Goal: Book appointment/travel/reservation

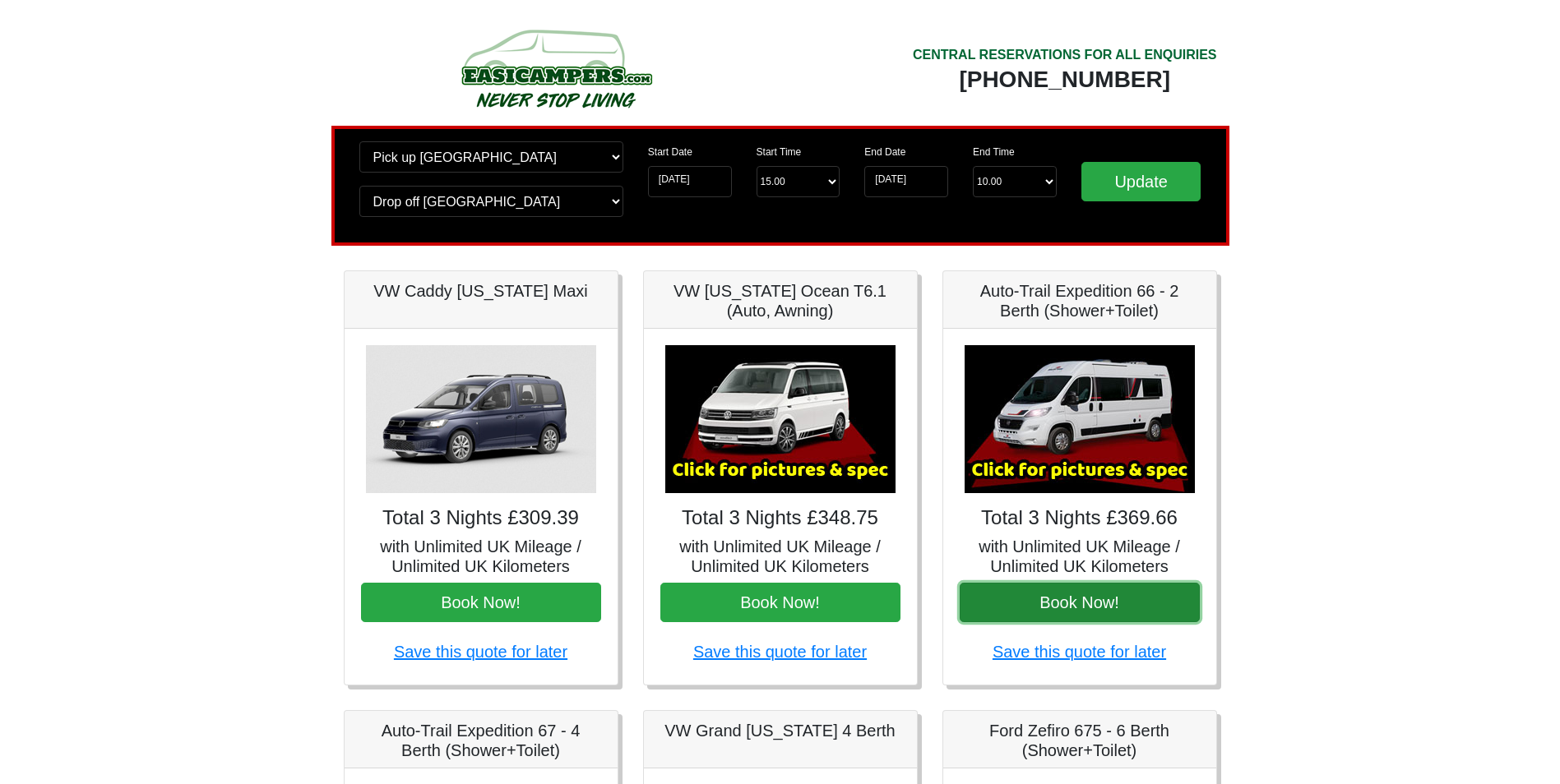
click at [1091, 598] on button "Book Now!" at bounding box center [1079, 603] width 240 height 40
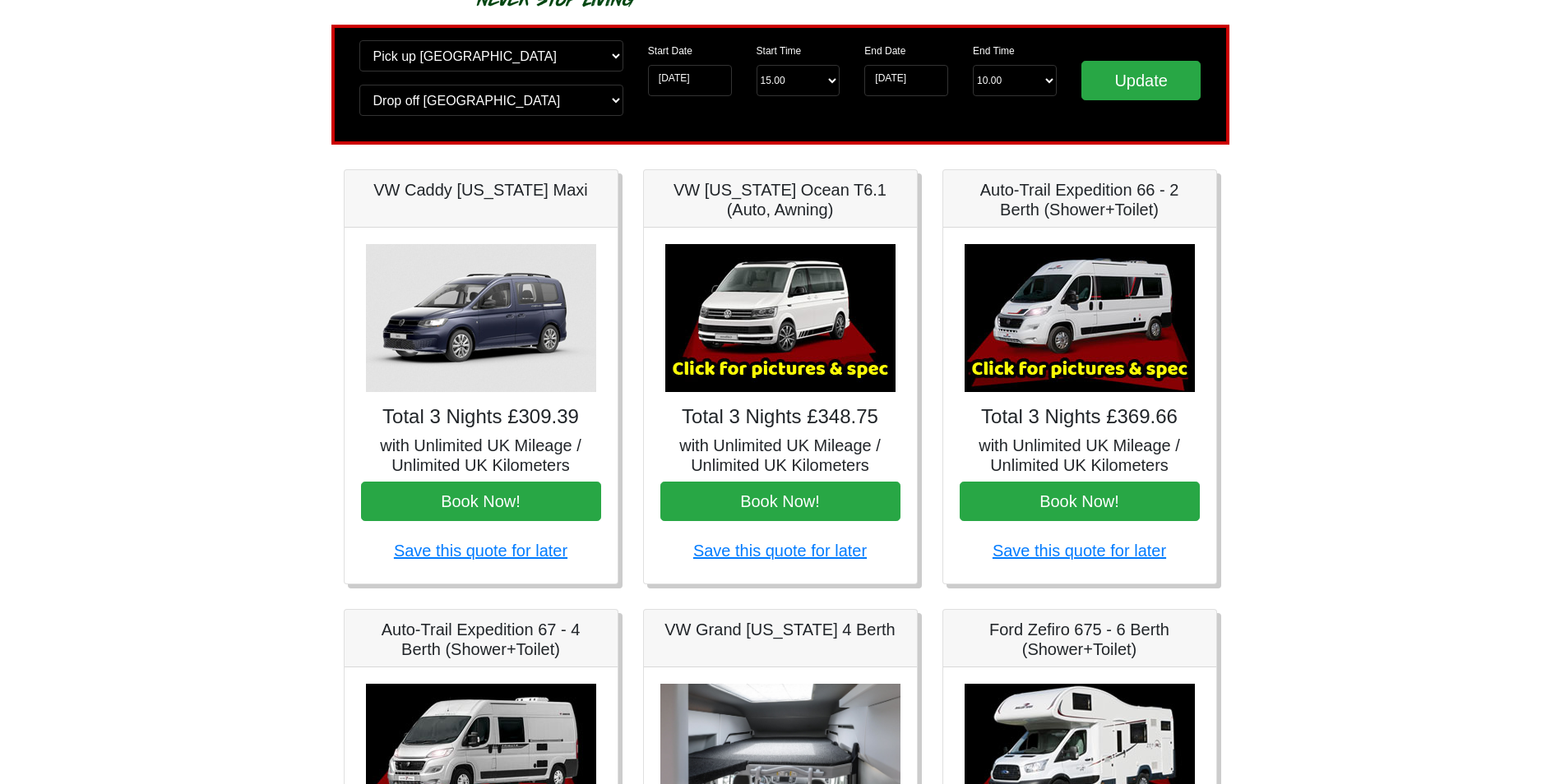
scroll to position [329, 0]
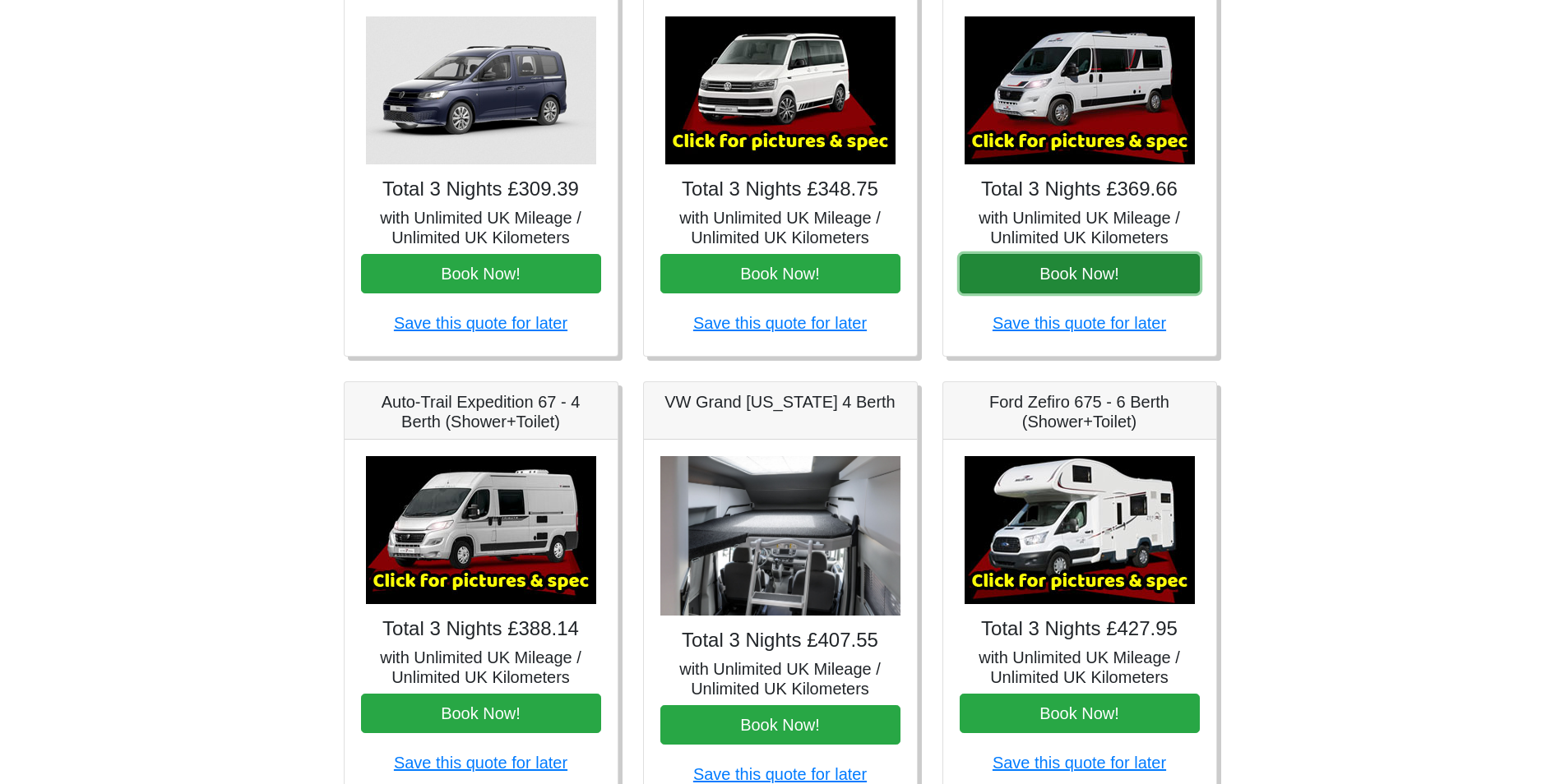
click at [1074, 281] on button "Book Now!" at bounding box center [1079, 274] width 240 height 40
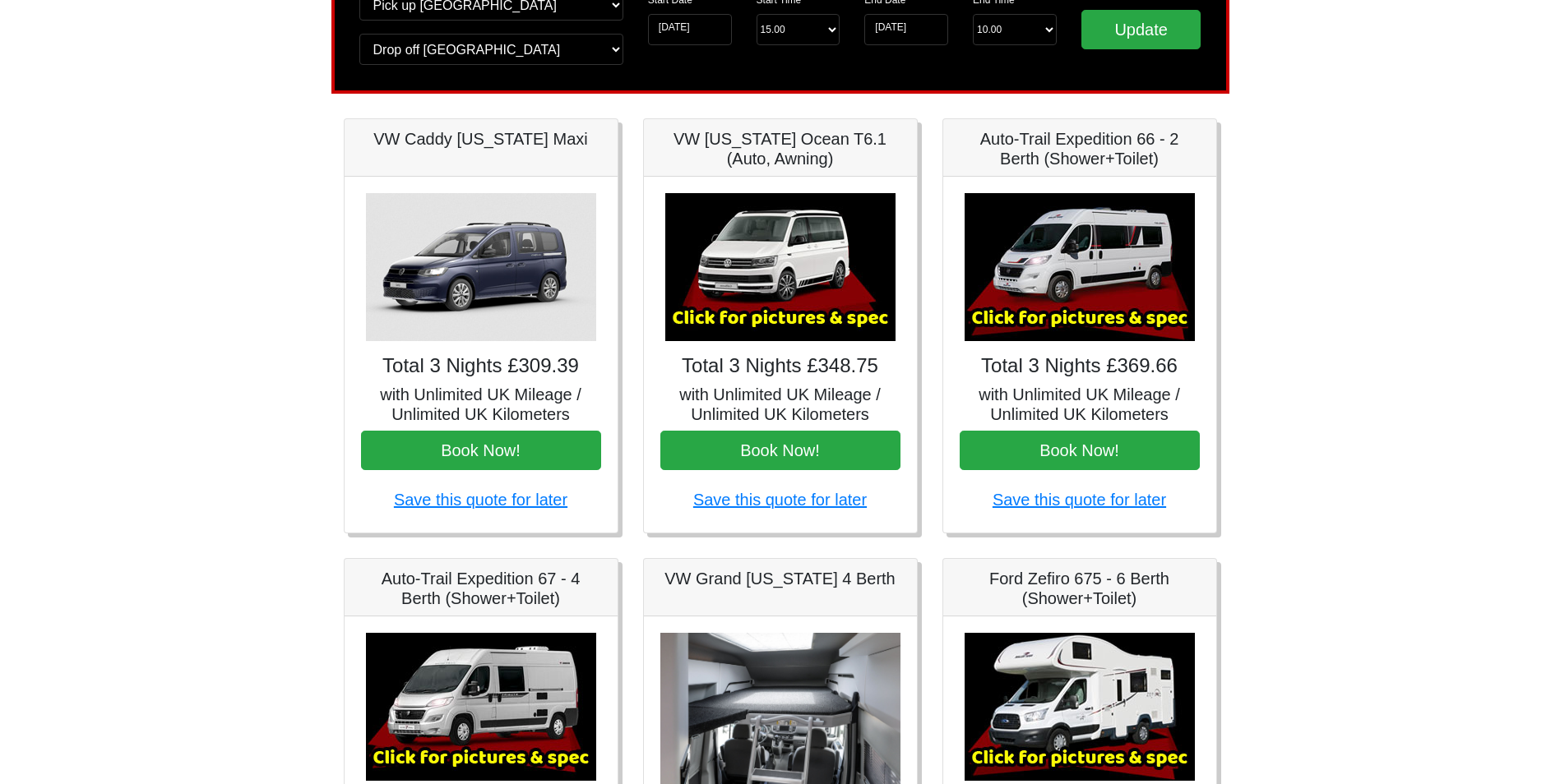
scroll to position [0, 0]
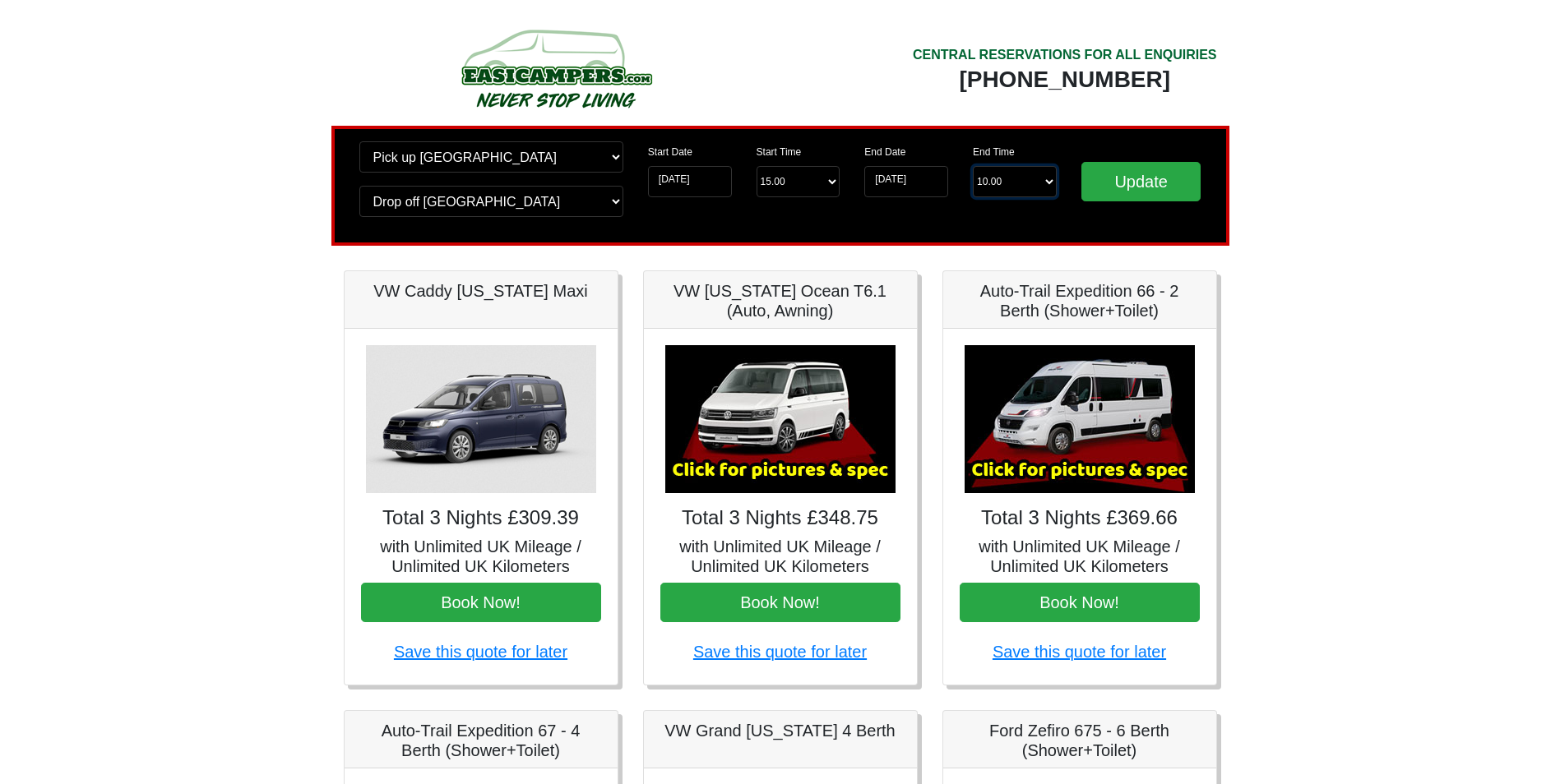
click at [1003, 178] on select "End Time 10.00 -------- 08.00 am 09.00 am 10.00 am 11.00 am ([DATE] Only)" at bounding box center [1014, 181] width 84 height 31
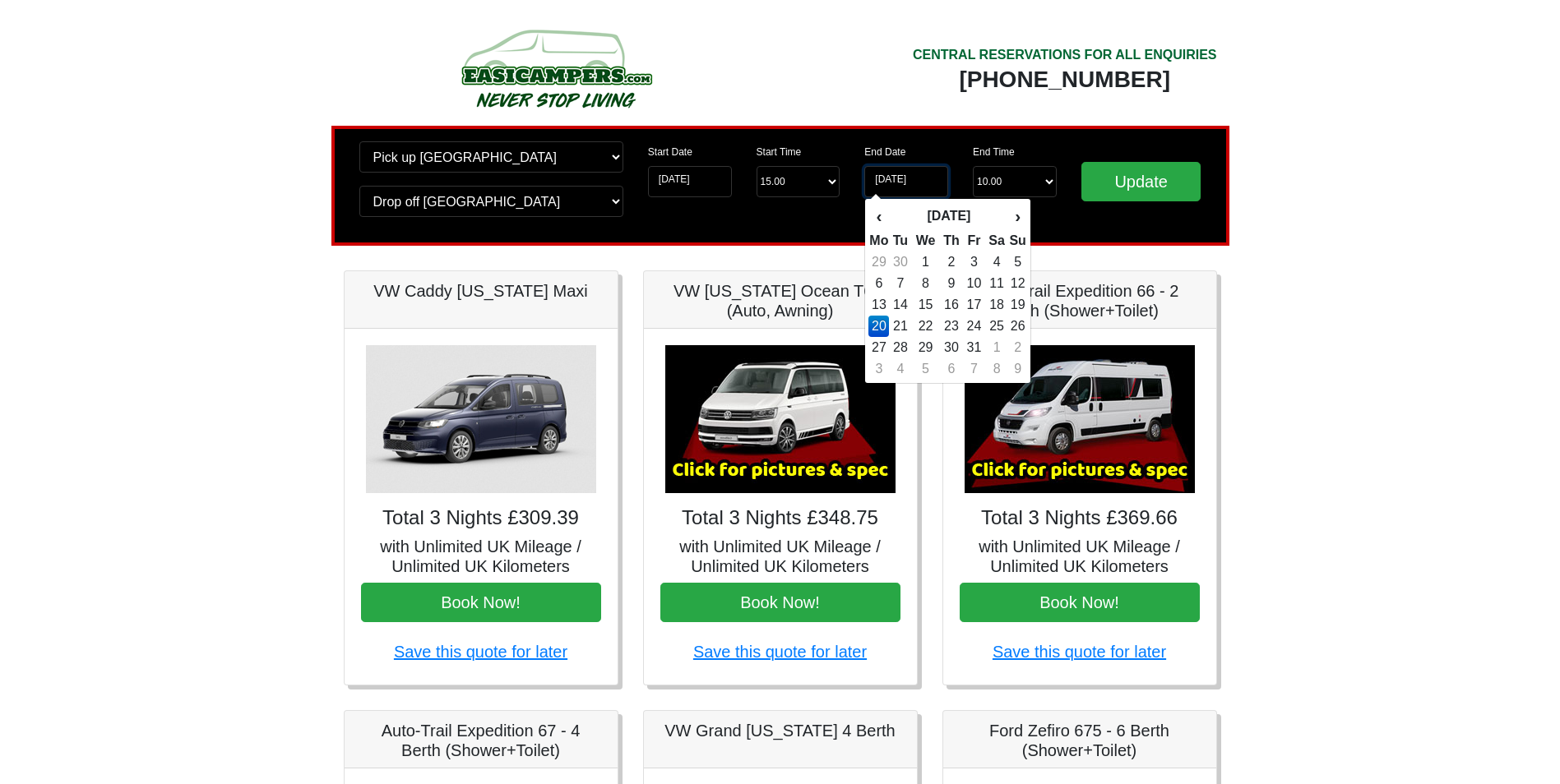
click at [900, 182] on input "[DATE]" at bounding box center [905, 181] width 84 height 31
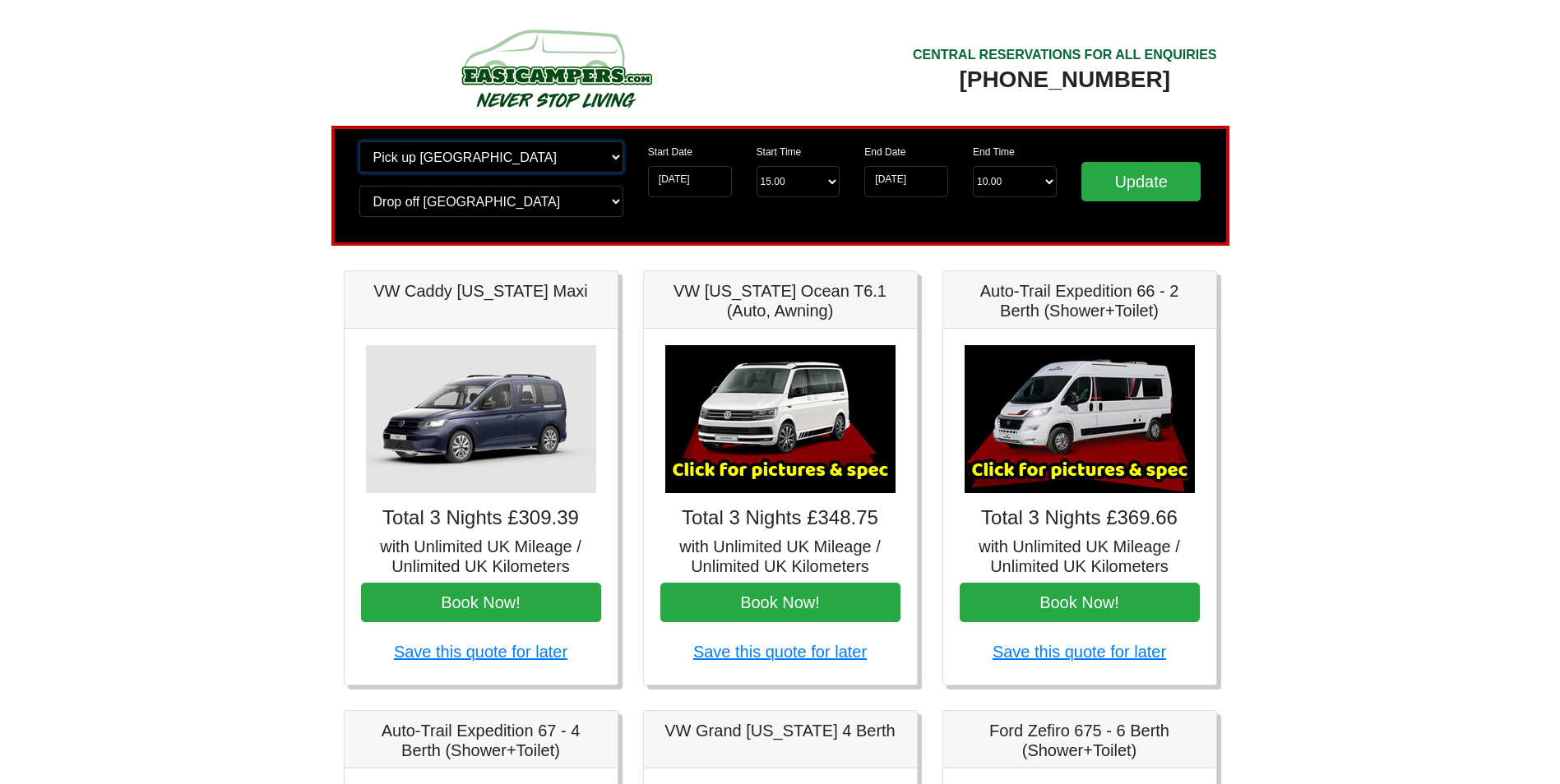
click at [439, 155] on select "Change pick up location? Pick up [GEOGRAPHIC_DATA] [GEOGRAPHIC_DATA] [GEOGRAPHI…" at bounding box center [490, 157] width 264 height 31
click at [359, 142] on select "Change pick up location? Pick up [GEOGRAPHIC_DATA] [GEOGRAPHIC_DATA] [GEOGRAPHI…" at bounding box center [490, 157] width 264 height 31
drag, startPoint x: 437, startPoint y: 204, endPoint x: 449, endPoint y: 206, distance: 12.2
click at [440, 205] on select "Change drop off location? Drop off [GEOGRAPHIC_DATA] [GEOGRAPHIC_DATA] [GEOGRAP…" at bounding box center [490, 201] width 264 height 31
click at [359, 186] on select "Change drop off location? Drop off [GEOGRAPHIC_DATA] [GEOGRAPHIC_DATA] [GEOGRAP…" at bounding box center [490, 201] width 264 height 31
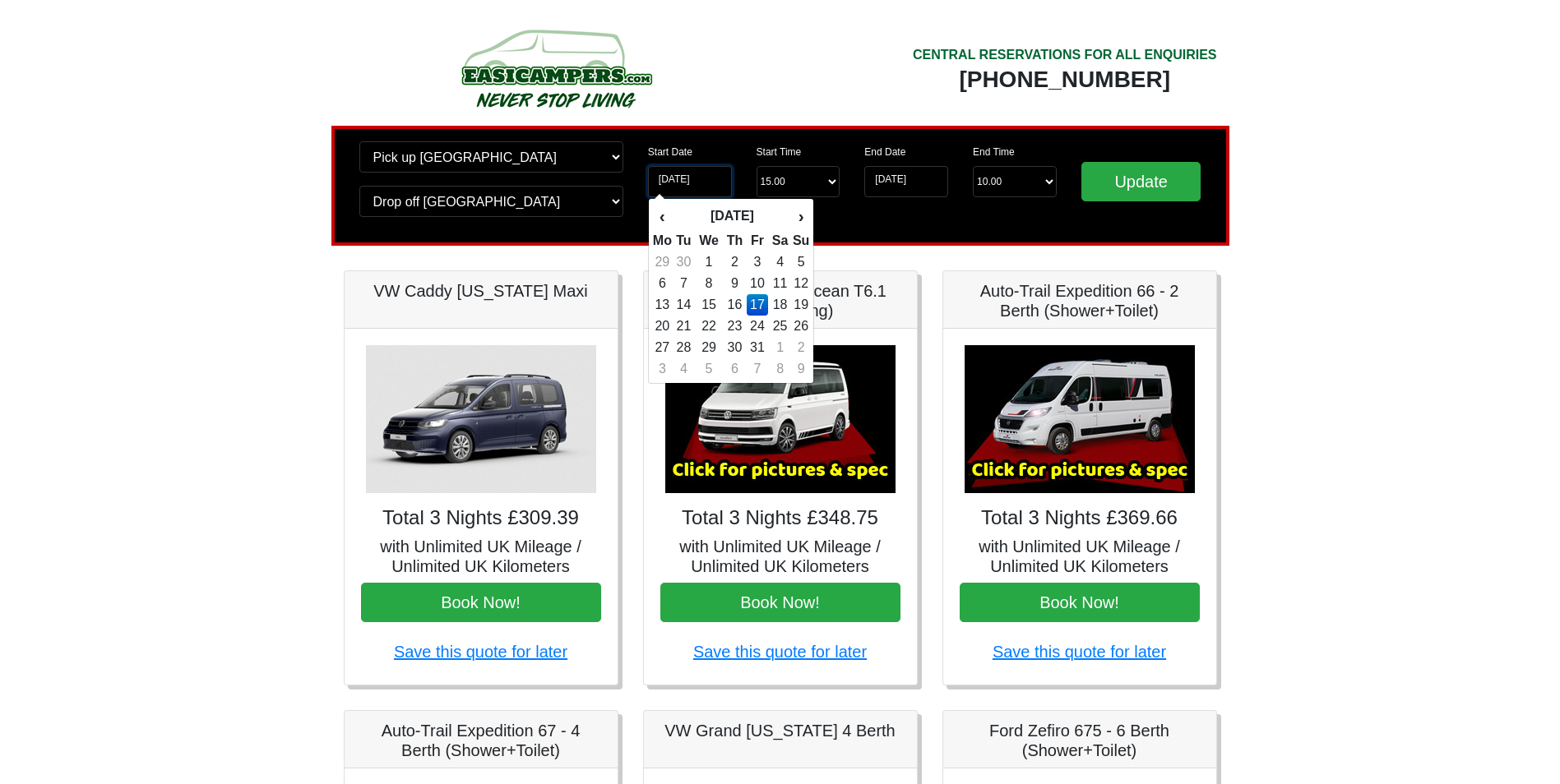
click at [696, 177] on input "[DATE]" at bounding box center [690, 181] width 84 height 31
drag, startPoint x: 696, startPoint y: 177, endPoint x: 764, endPoint y: 300, distance: 140.5
click at [764, 300] on td "17" at bounding box center [757, 304] width 22 height 22
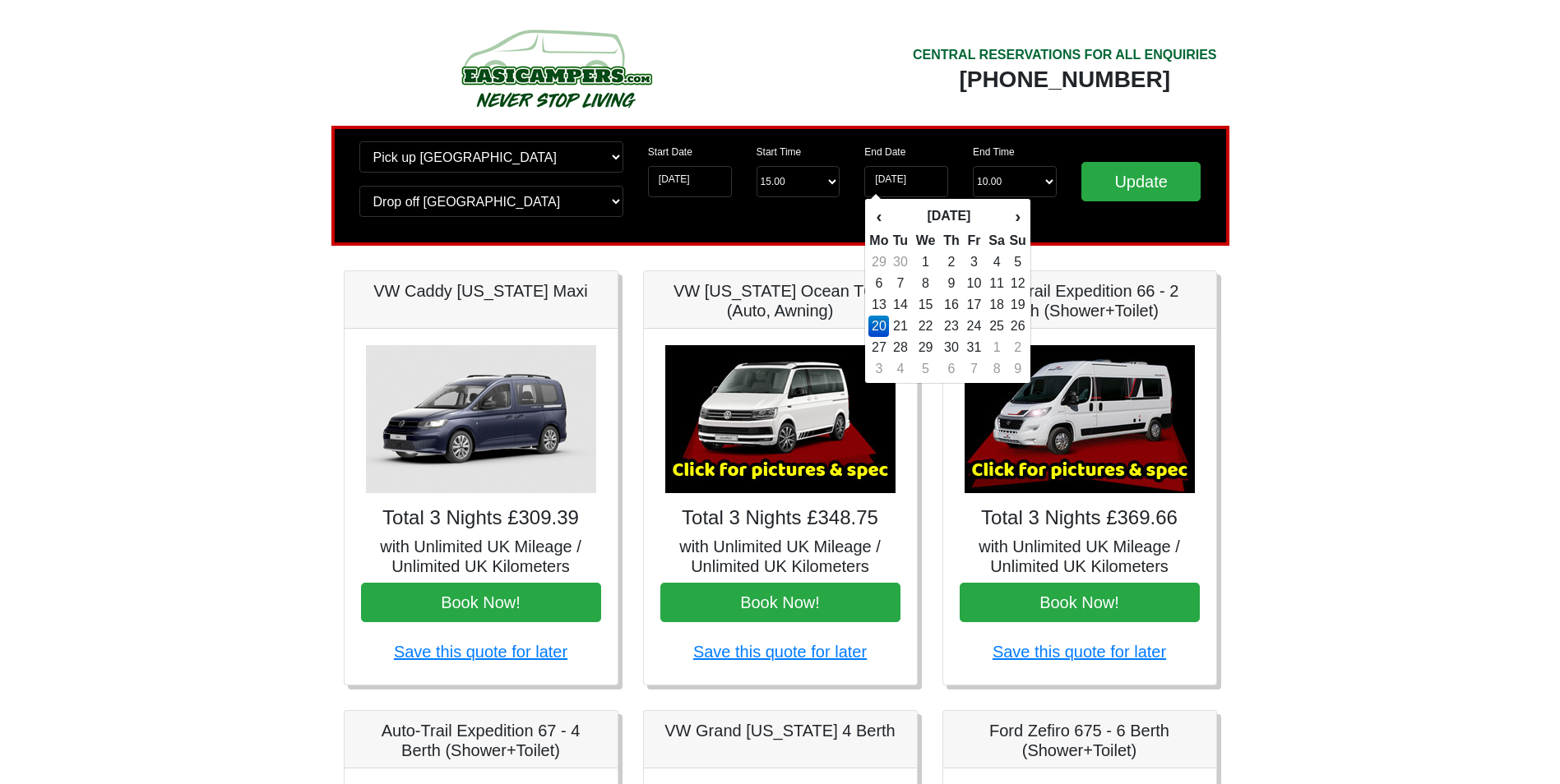
click at [883, 329] on td "20" at bounding box center [879, 326] width 21 height 22
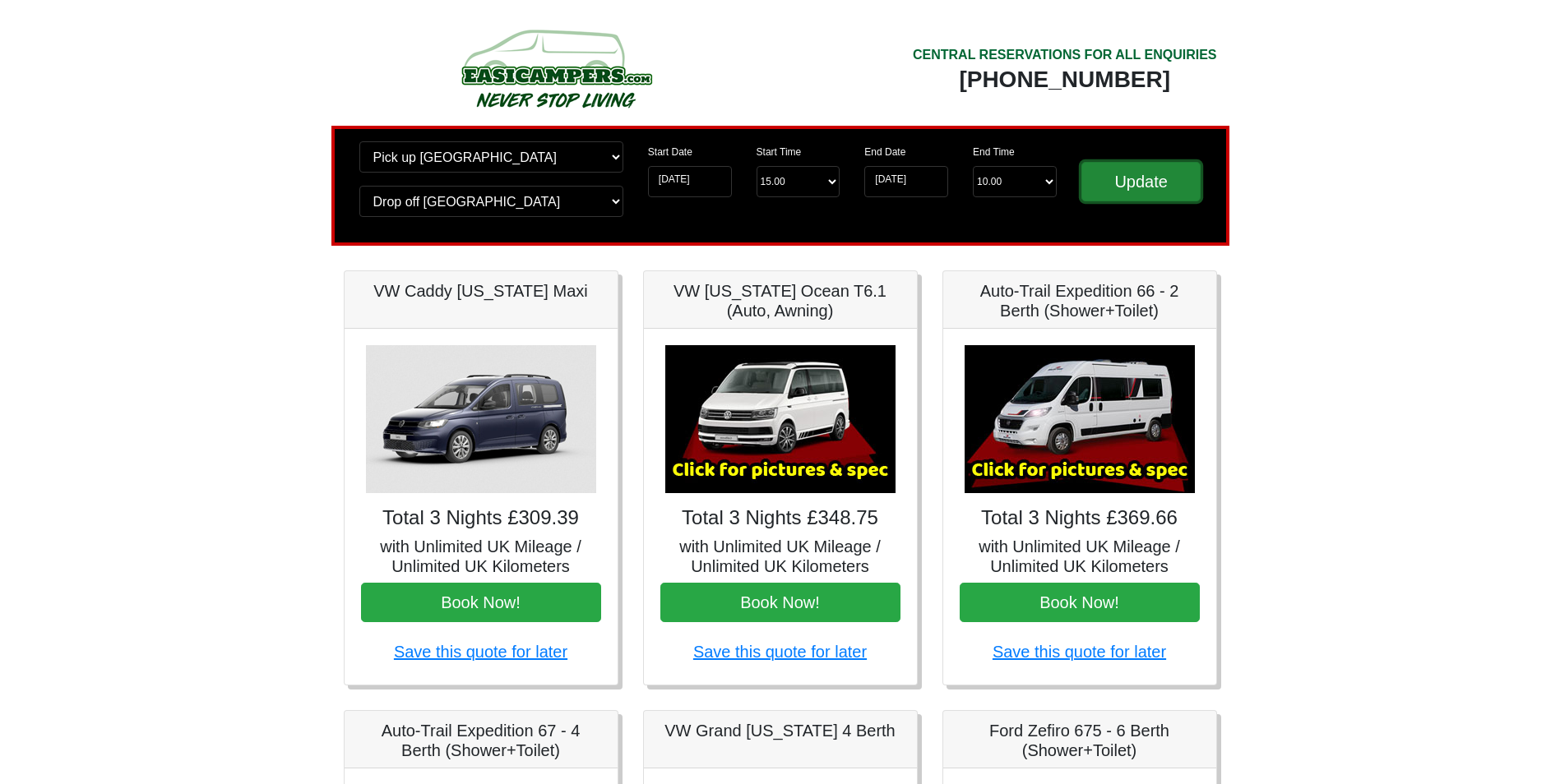
click at [1127, 185] on input "Update" at bounding box center [1140, 181] width 120 height 40
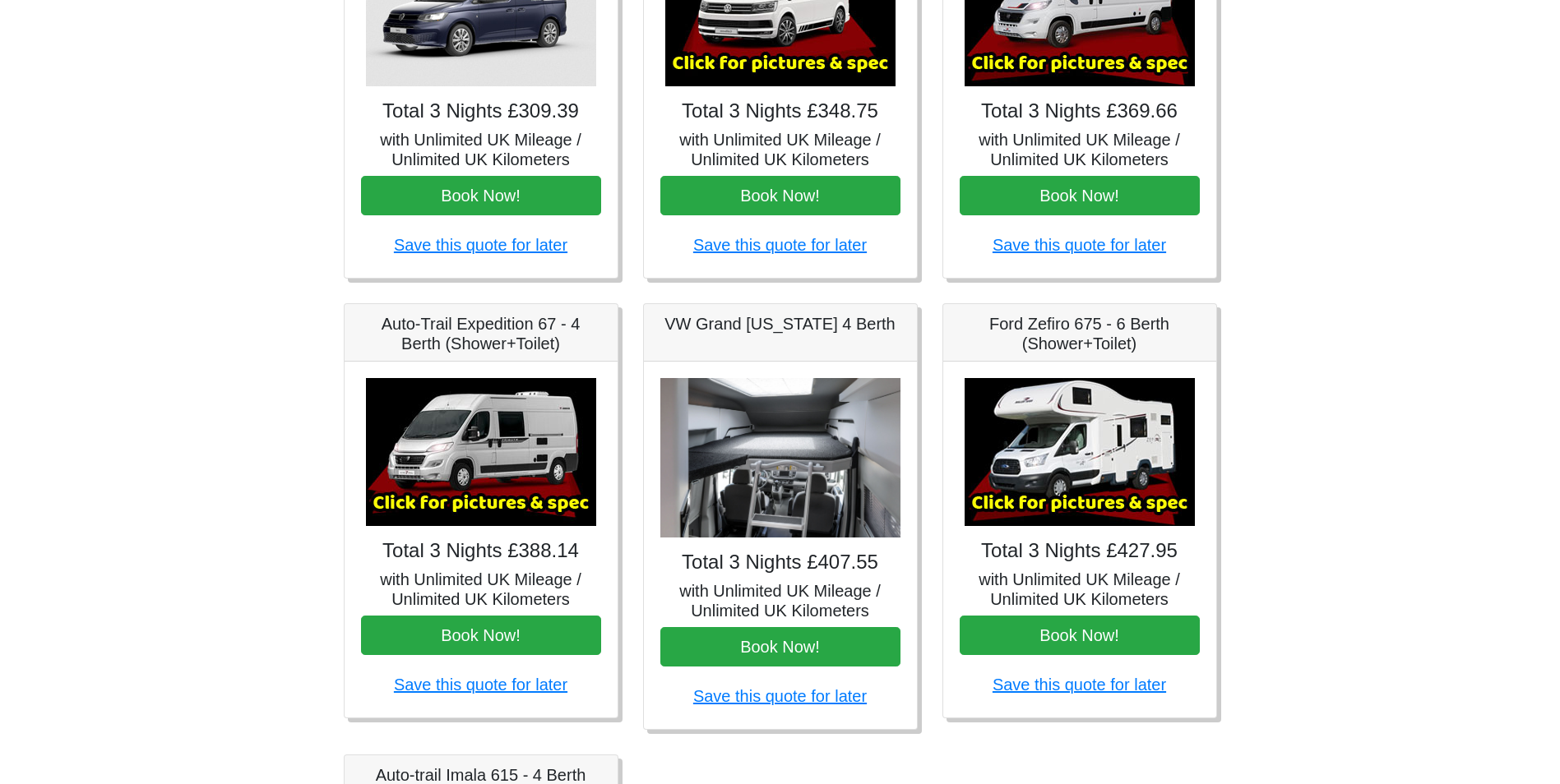
scroll to position [411, 0]
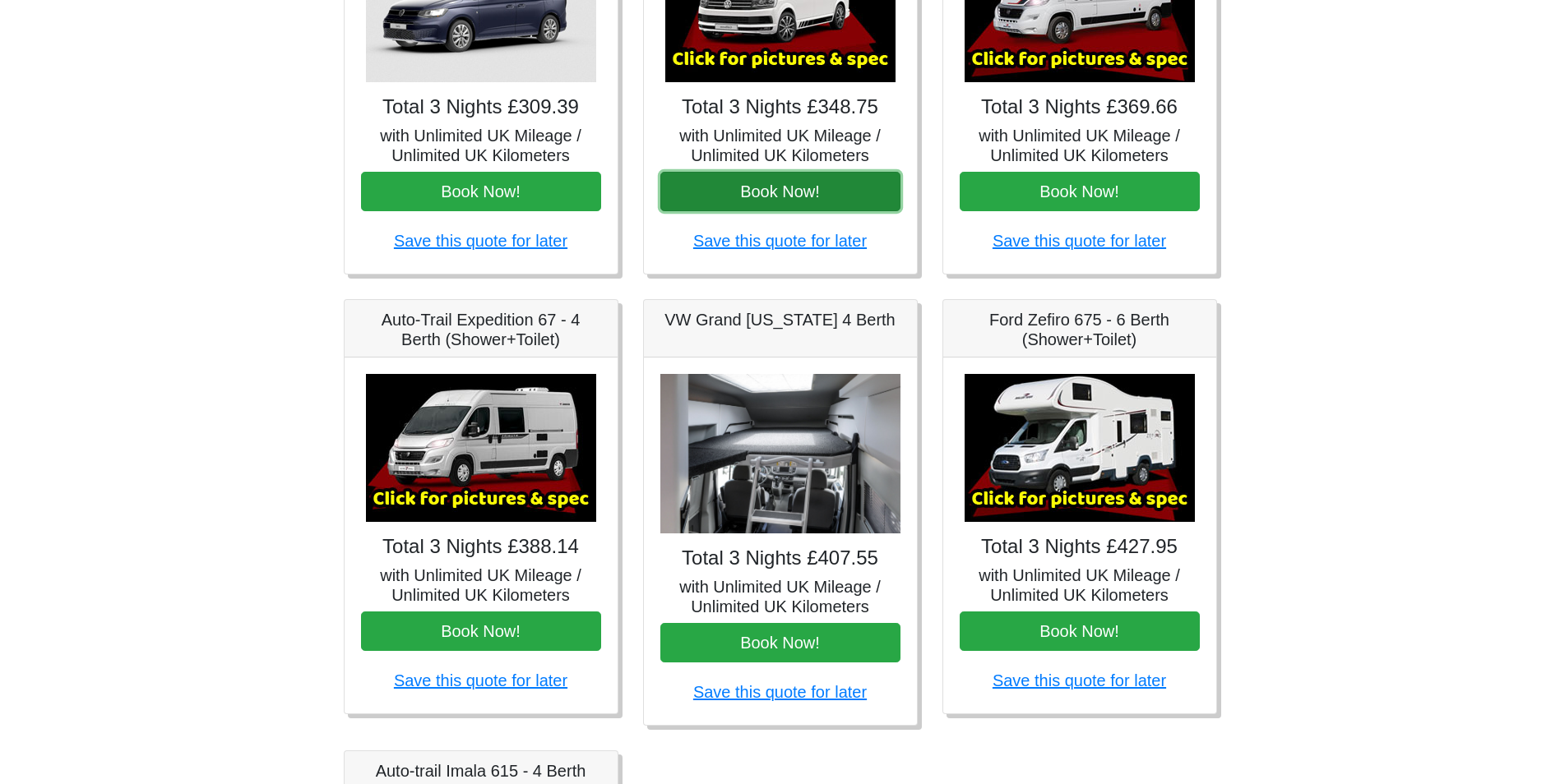
click at [778, 182] on button "Book Now!" at bounding box center [780, 192] width 240 height 40
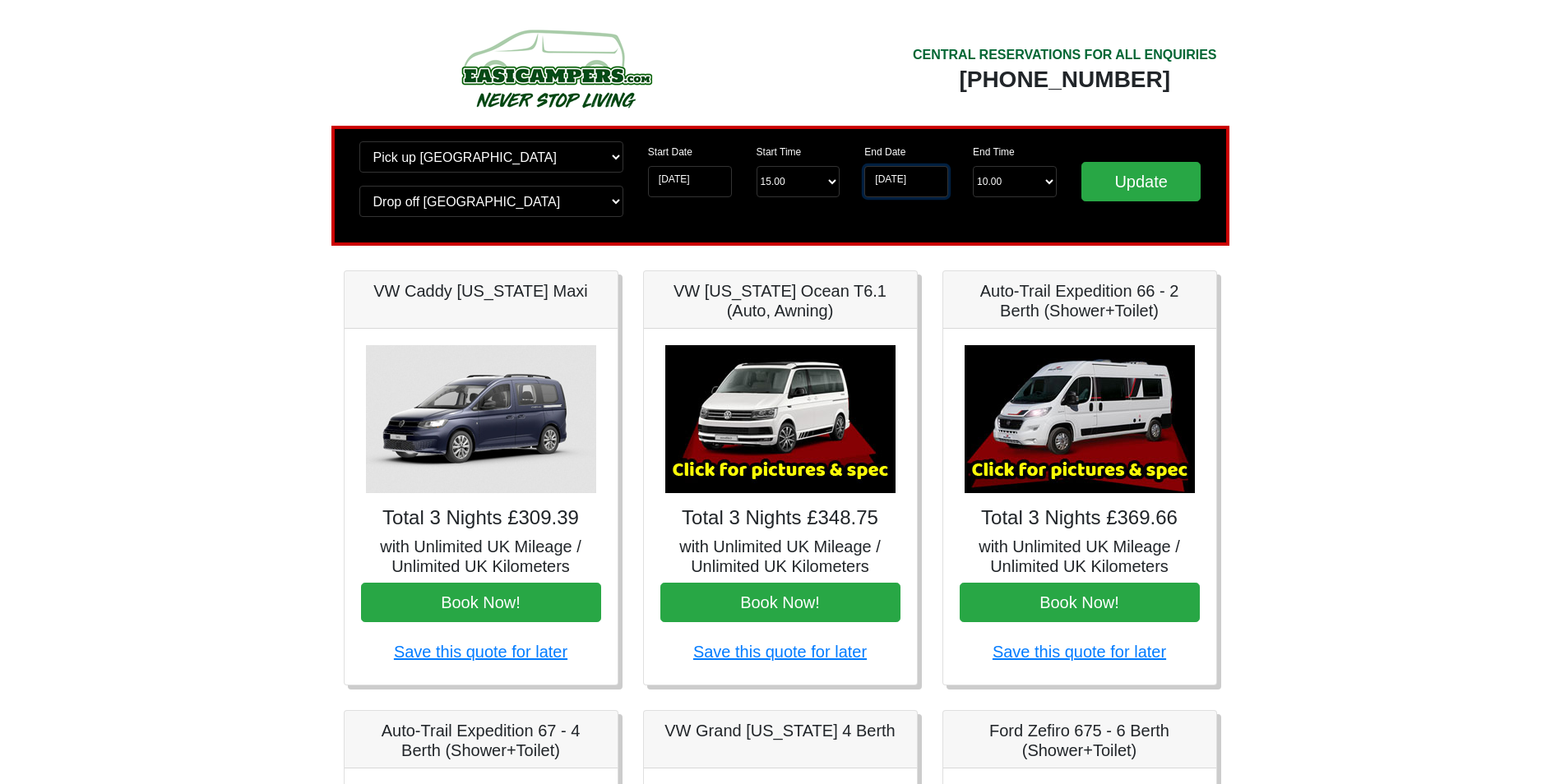
click at [896, 186] on input "[DATE]" at bounding box center [905, 181] width 84 height 31
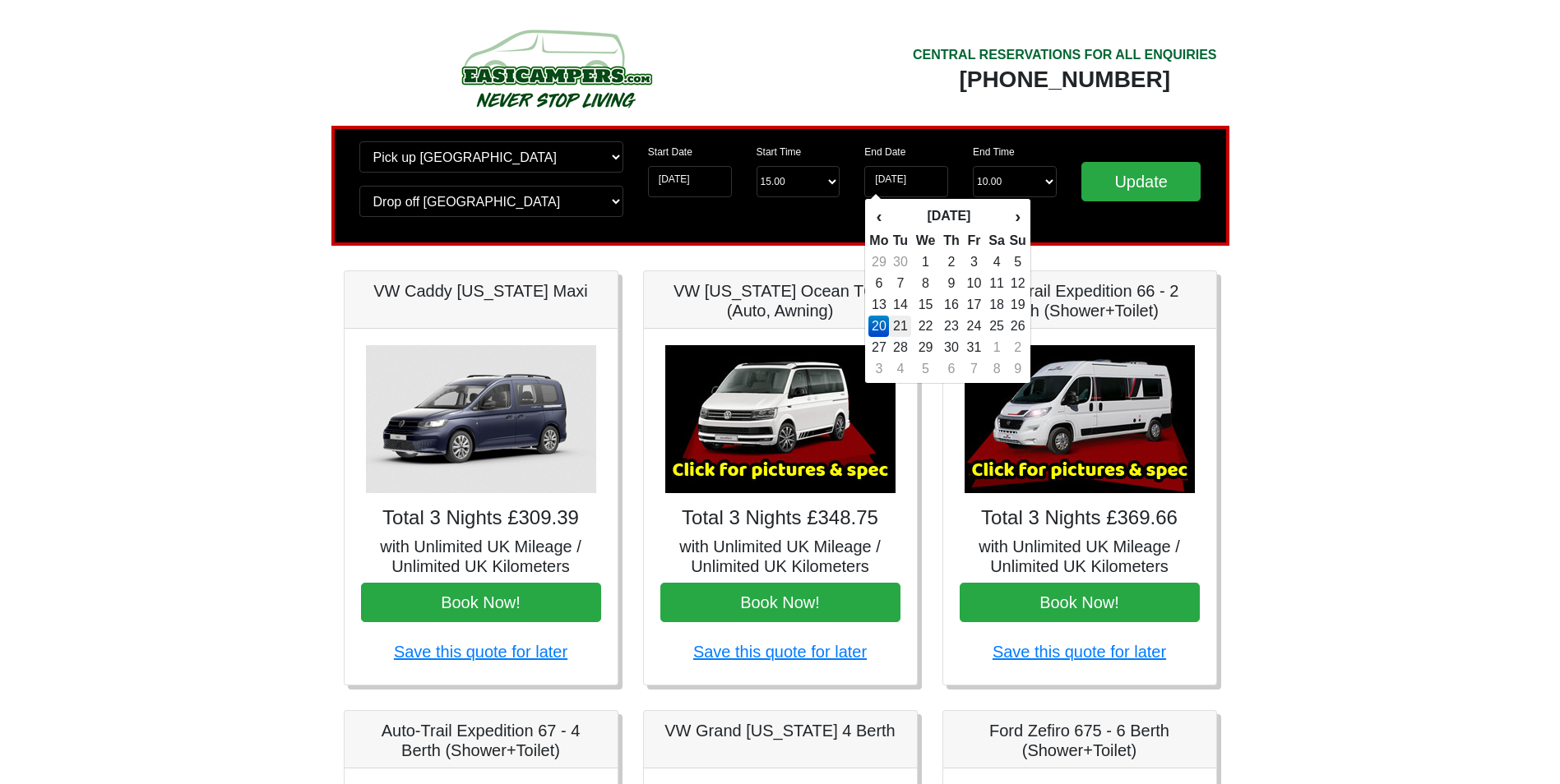
click at [899, 324] on td "21" at bounding box center [900, 326] width 22 height 22
type input "21-10-2025"
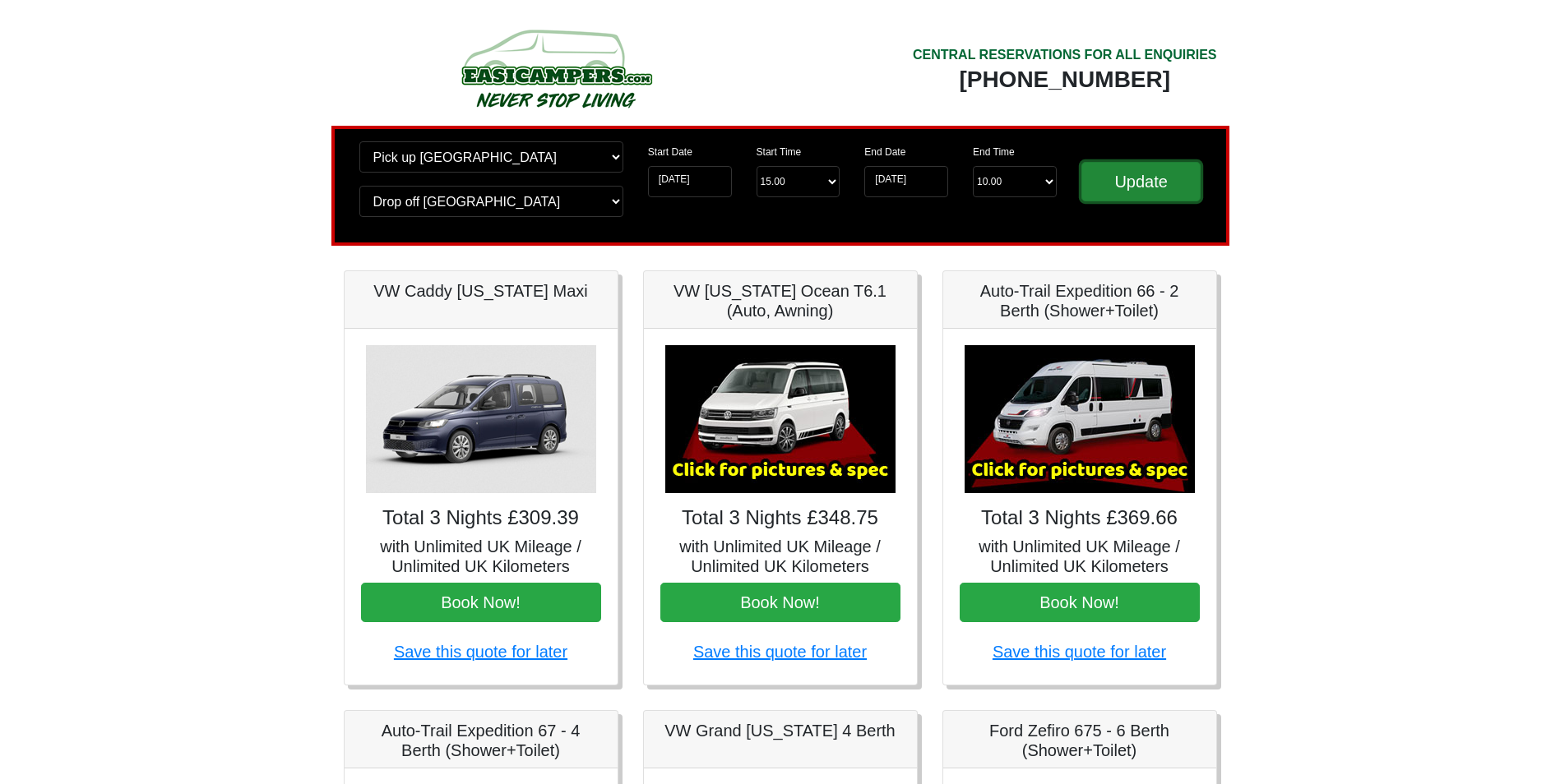
click at [1136, 188] on input "Update" at bounding box center [1140, 181] width 120 height 40
click at [1164, 182] on input "Update" at bounding box center [1140, 181] width 120 height 40
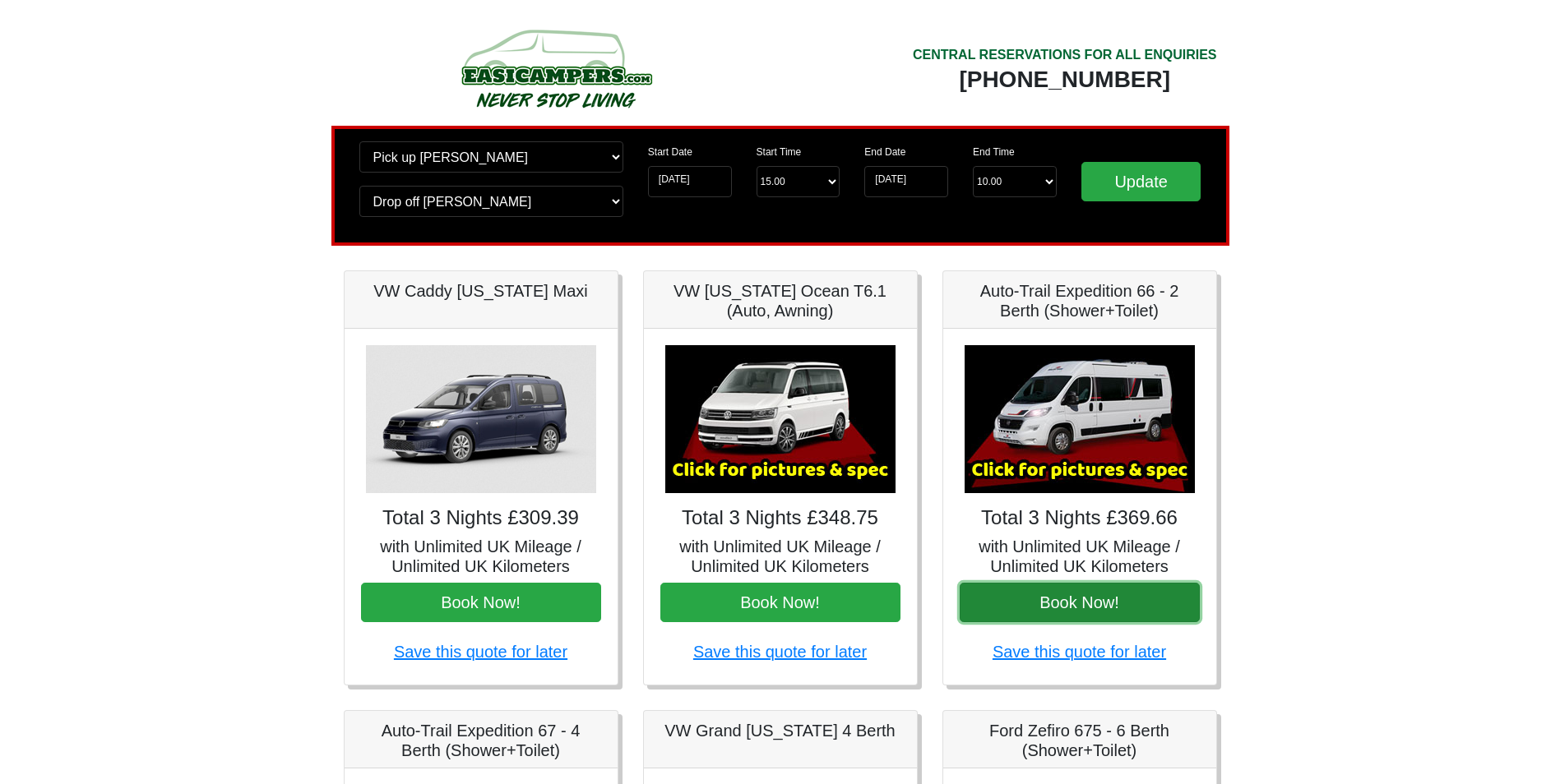
click at [1072, 601] on button "Book Now!" at bounding box center [1079, 603] width 240 height 40
